Goal: Transaction & Acquisition: Book appointment/travel/reservation

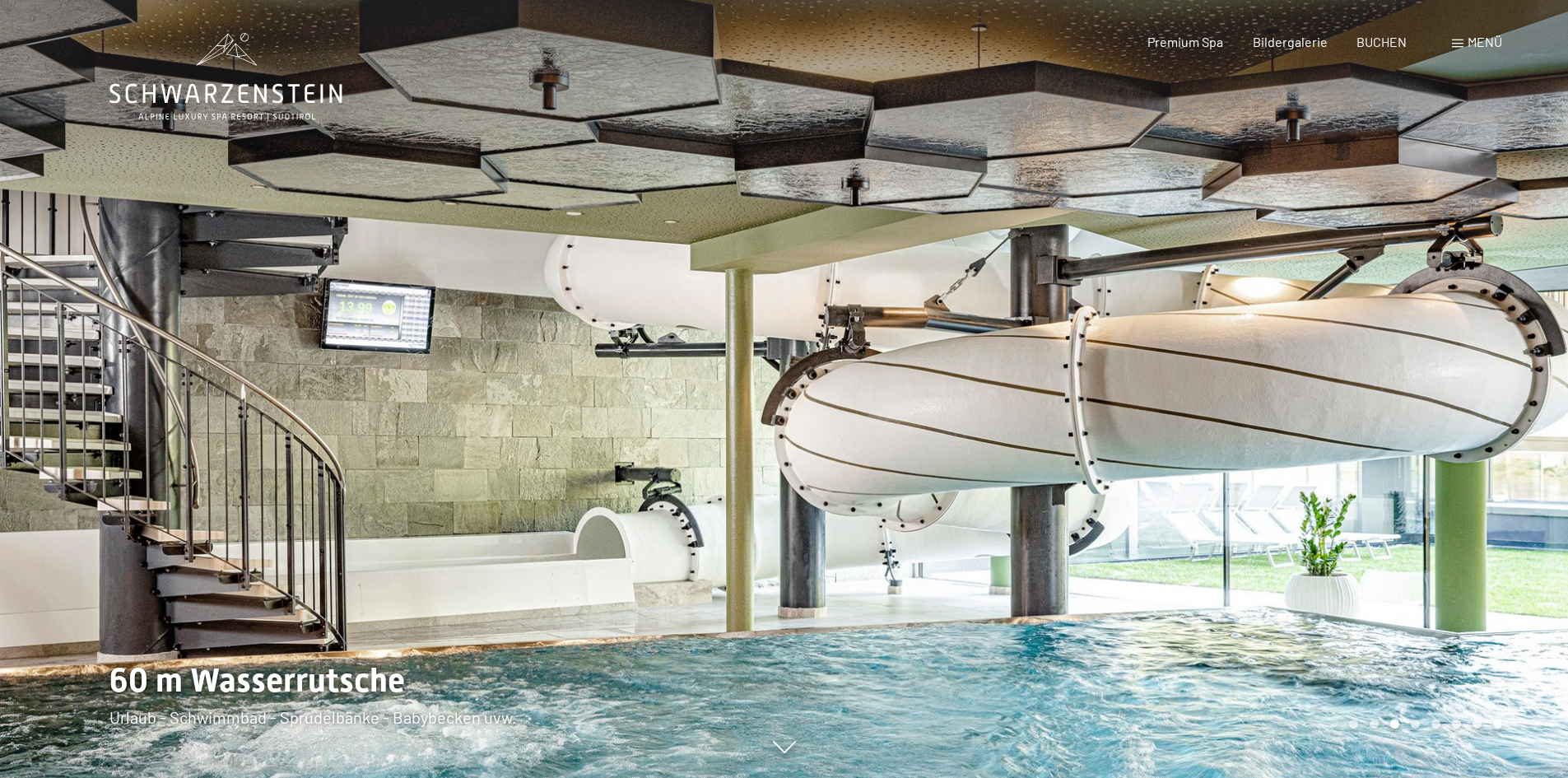
click at [1391, 50] on div "Premium Spa Bildergalerie BUCHEN" at bounding box center [1262, 42] width 346 height 18
click at [1390, 39] on span "BUCHEN" at bounding box center [1381, 38] width 50 height 16
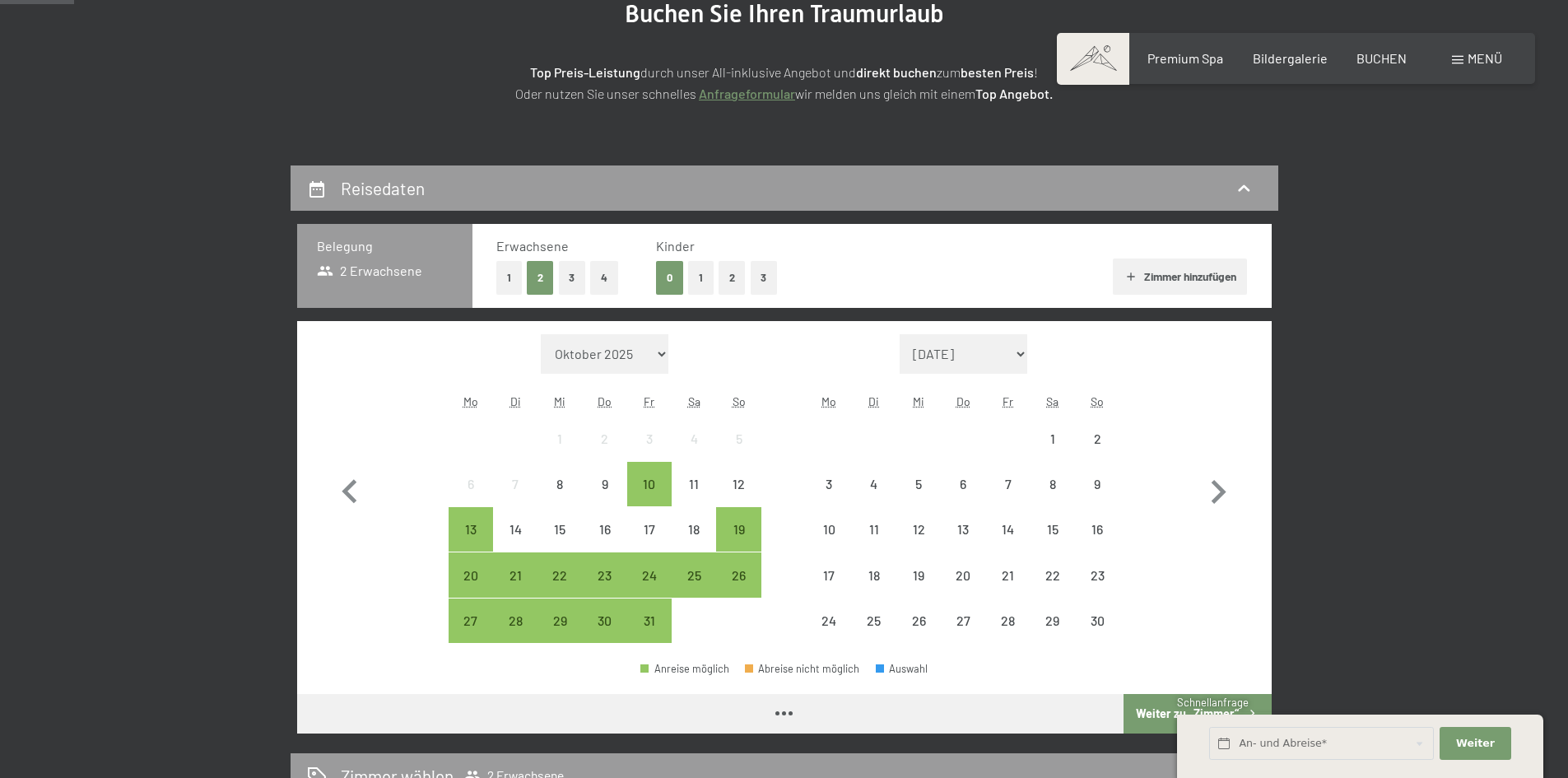
scroll to position [247, 0]
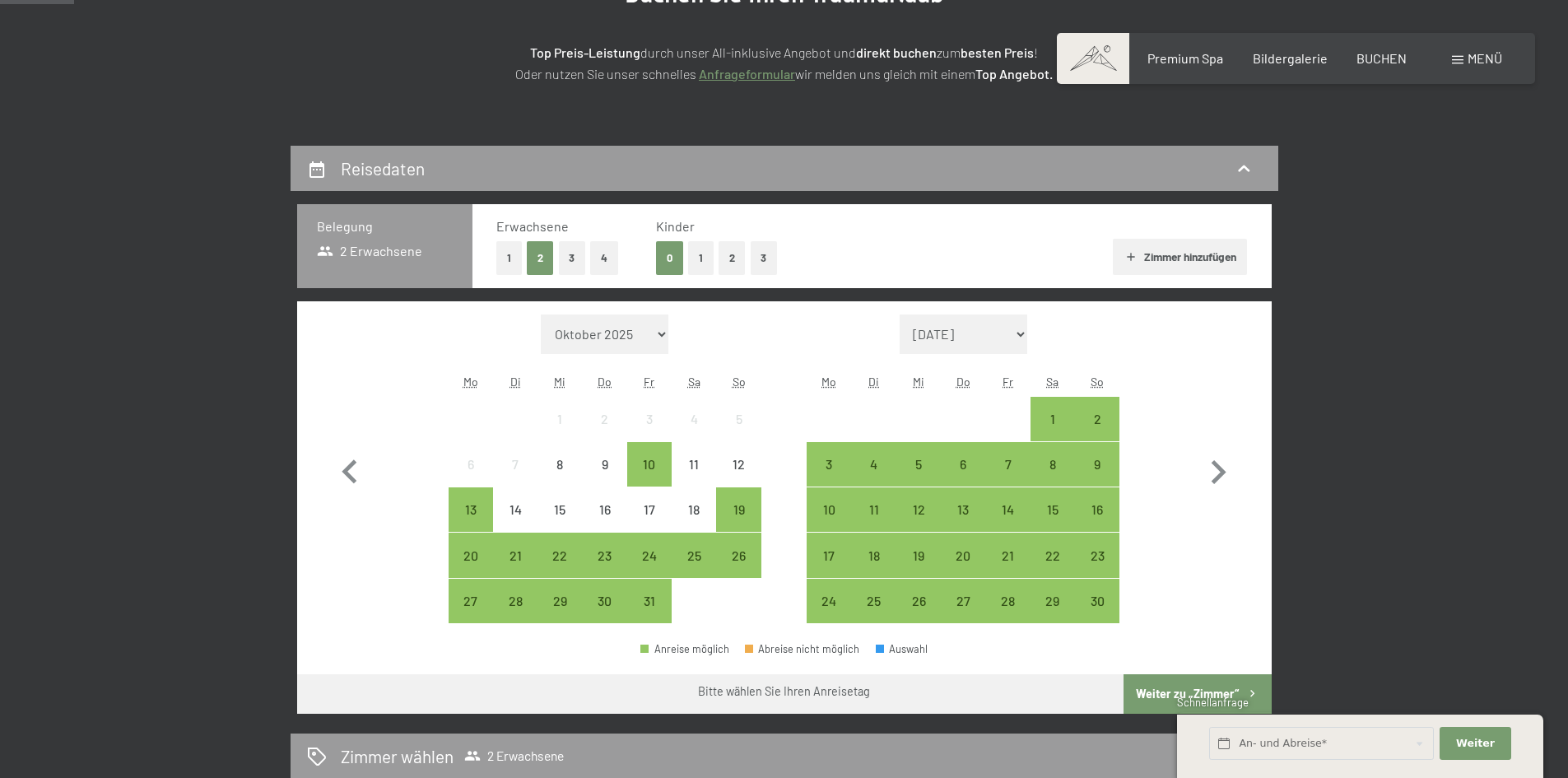
click at [731, 242] on button "2" at bounding box center [732, 258] width 27 height 34
